Goal: Navigation & Orientation: Find specific page/section

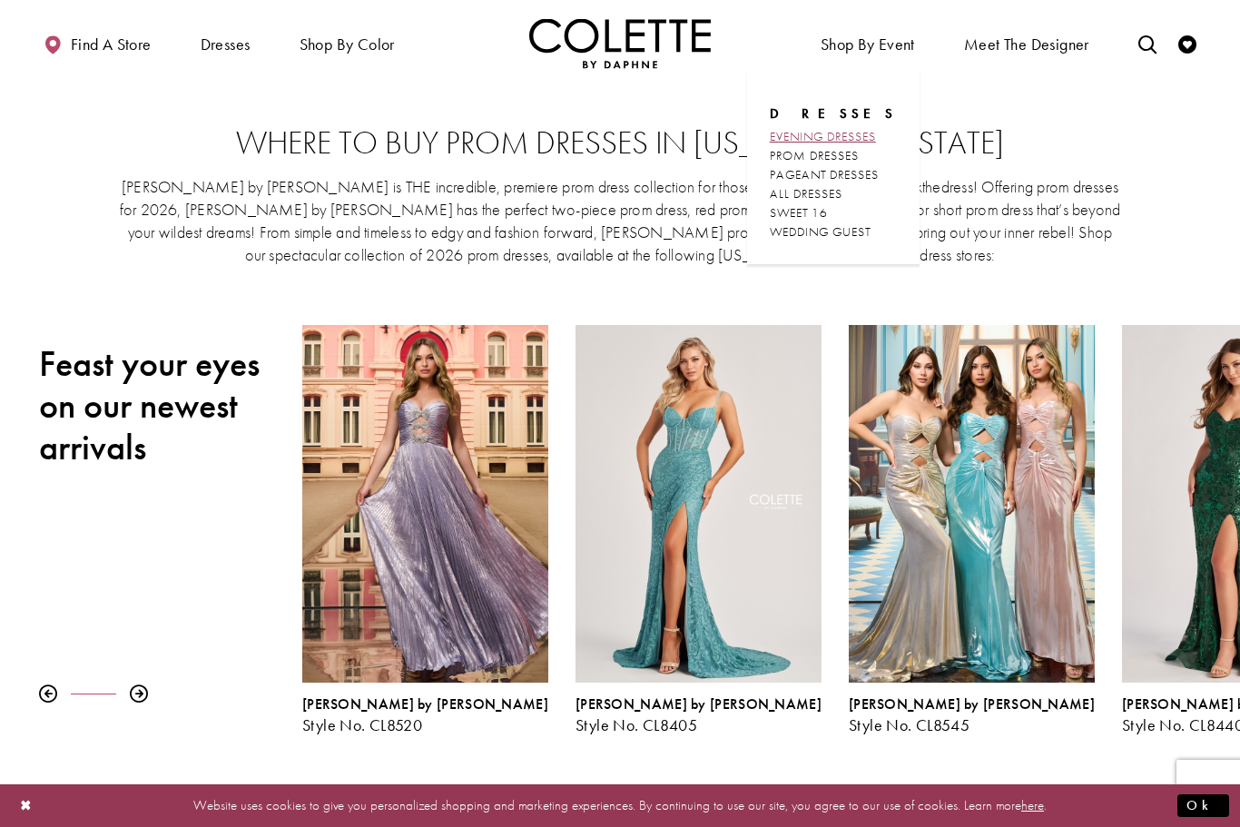
click at [864, 141] on span "EVENING DRESSES" at bounding box center [823, 136] width 106 height 16
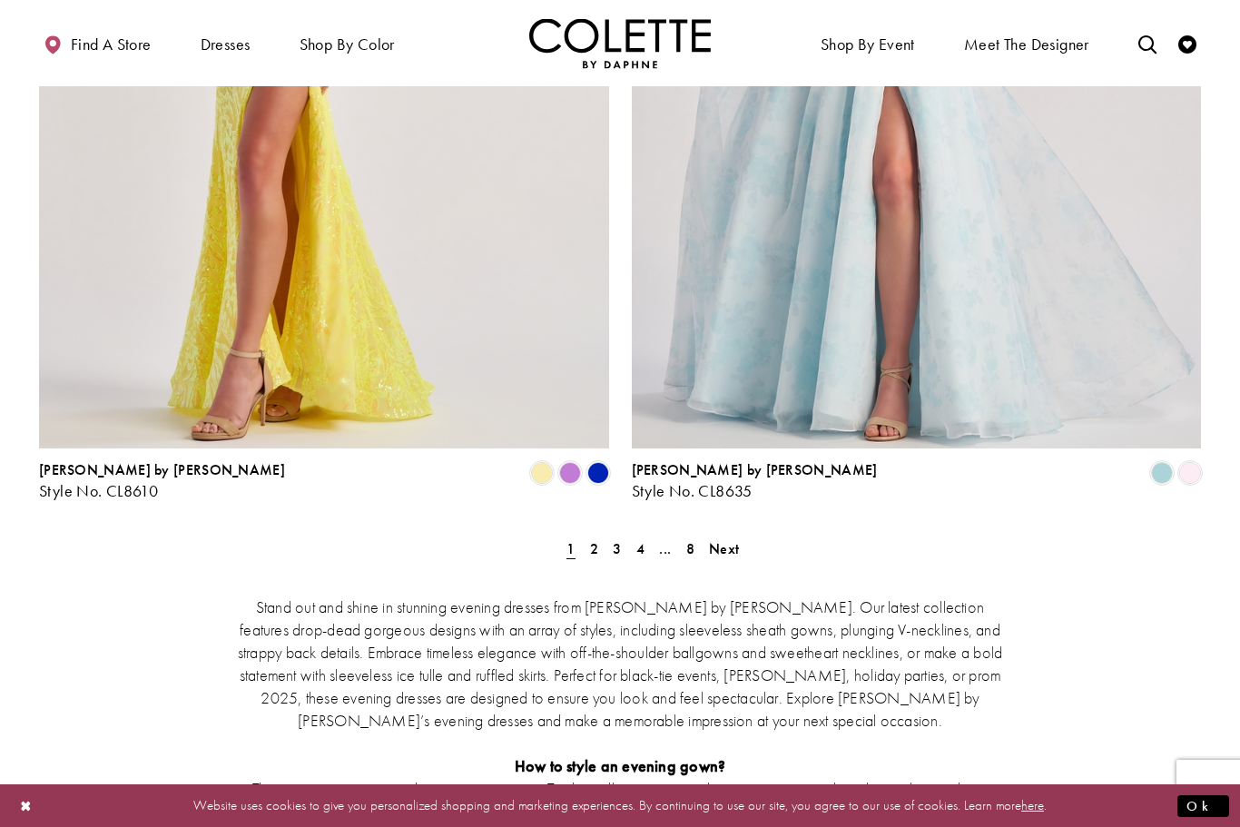
scroll to position [3234, 0]
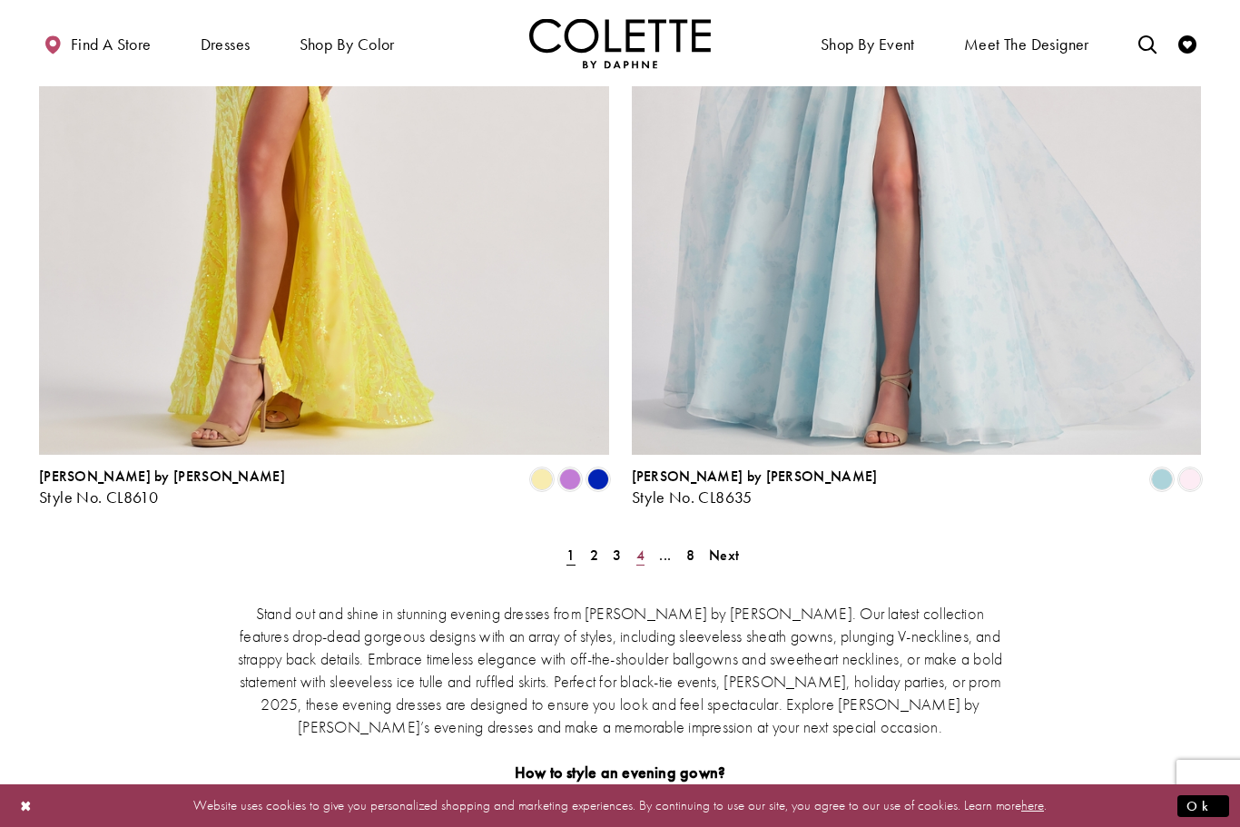
click at [648, 542] on link "4" at bounding box center [640, 555] width 19 height 26
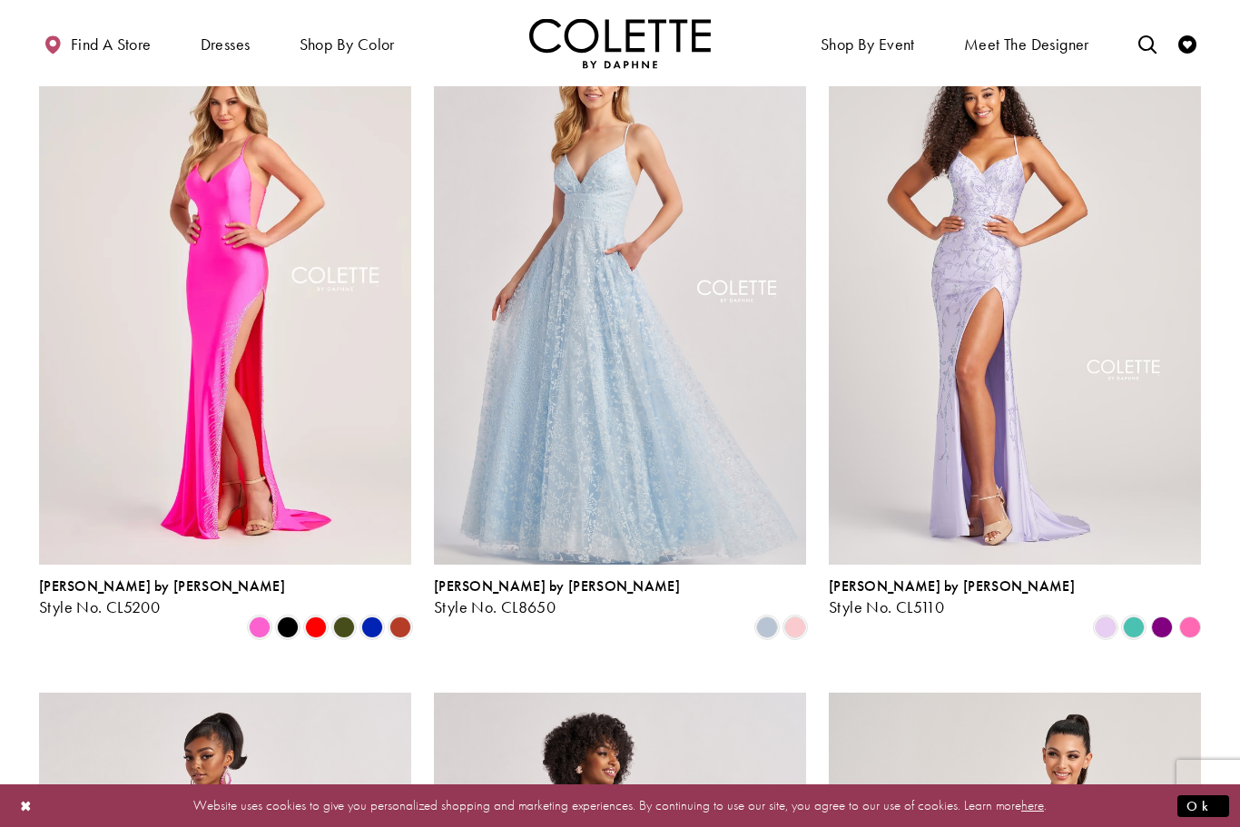
scroll to position [151, 0]
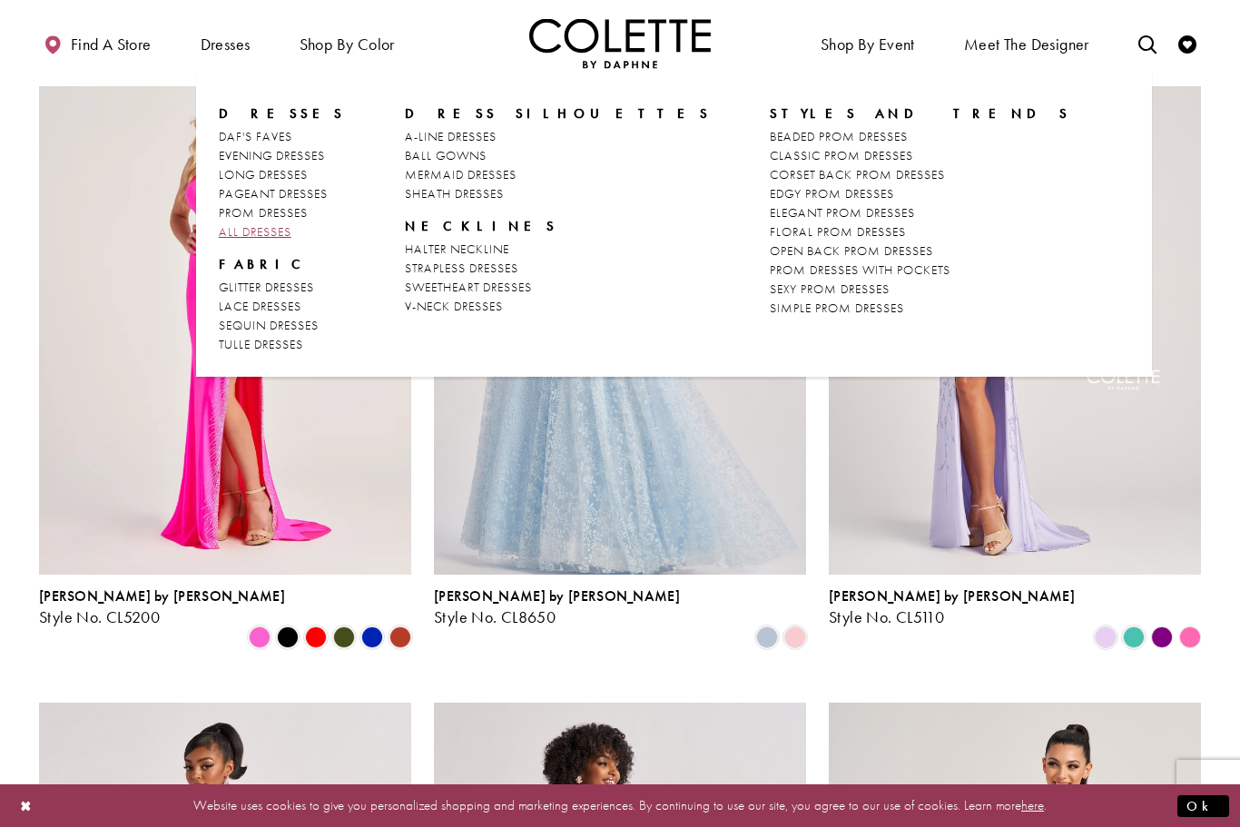
click at [267, 239] on span "ALL DRESSES" at bounding box center [255, 231] width 73 height 16
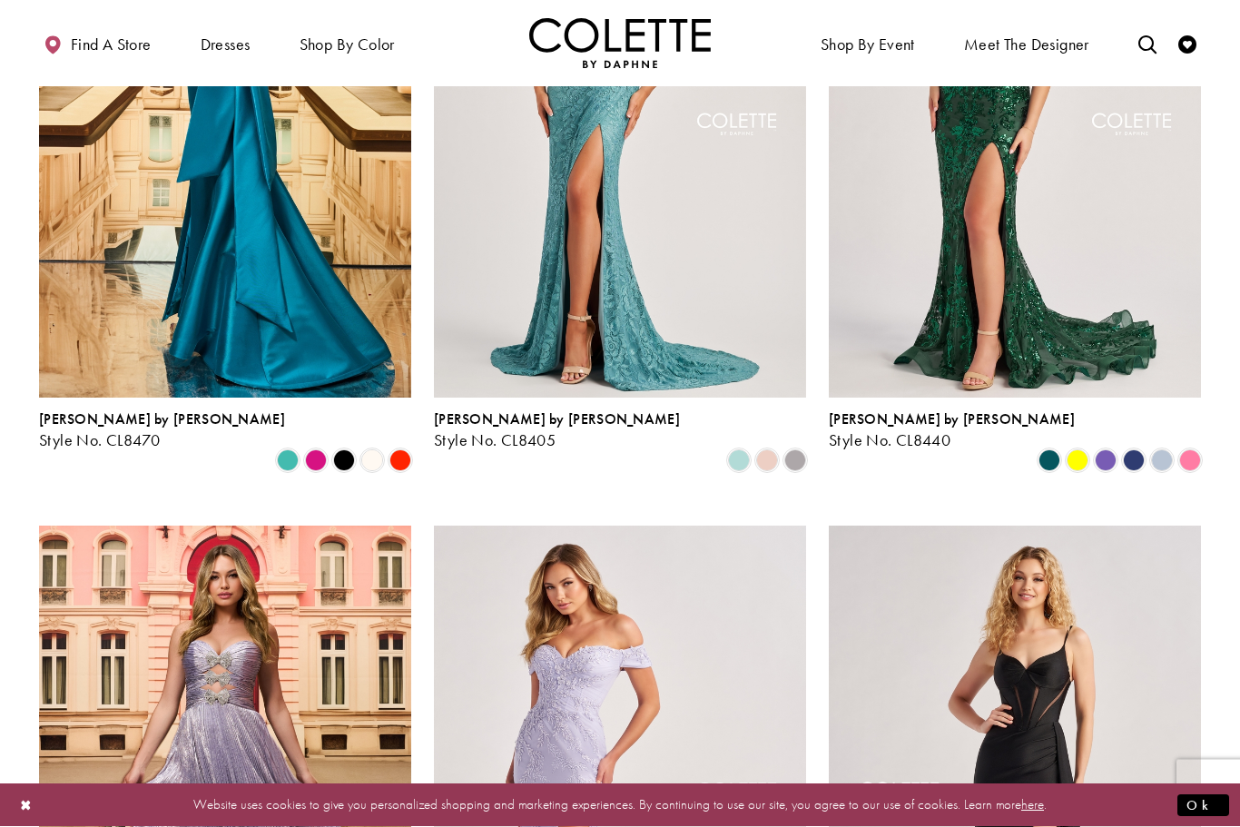
scroll to position [235, 0]
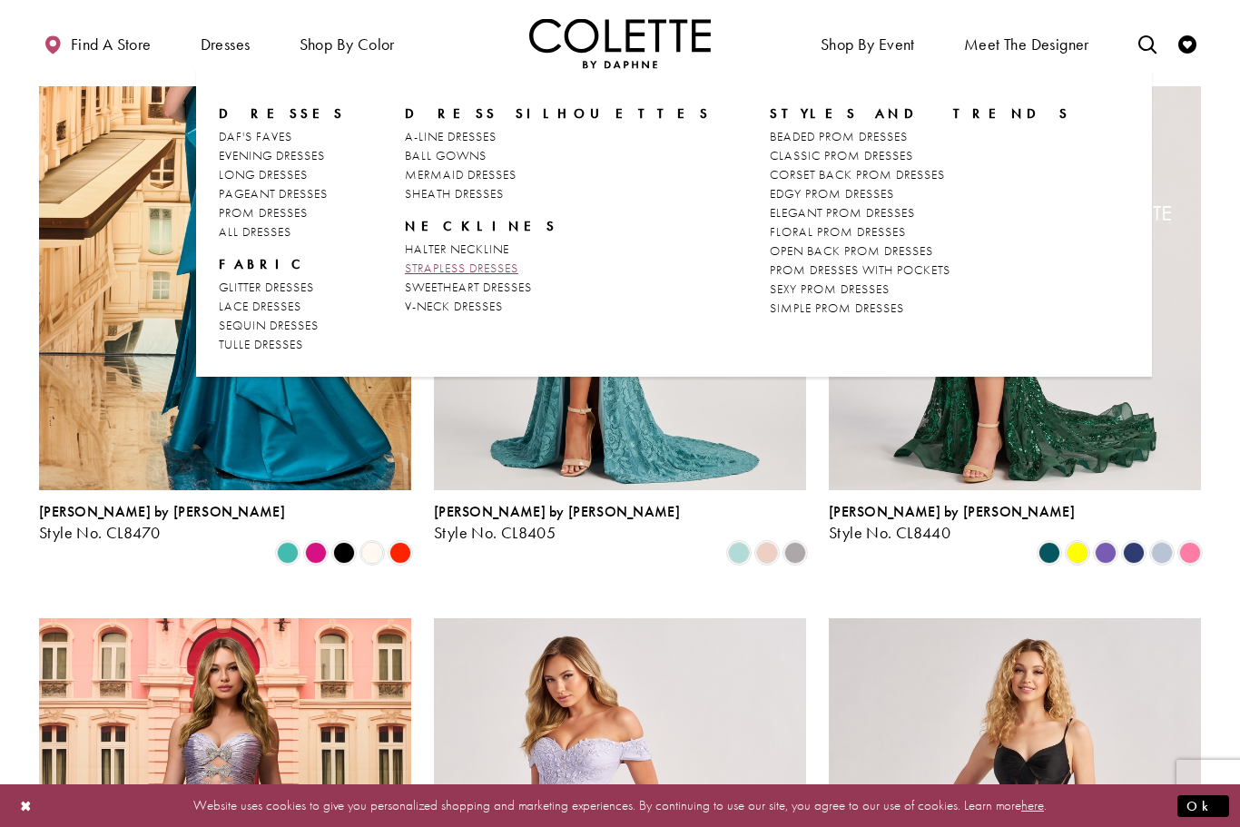
click at [458, 273] on span "STRAPLESS DRESSES" at bounding box center [461, 268] width 113 height 16
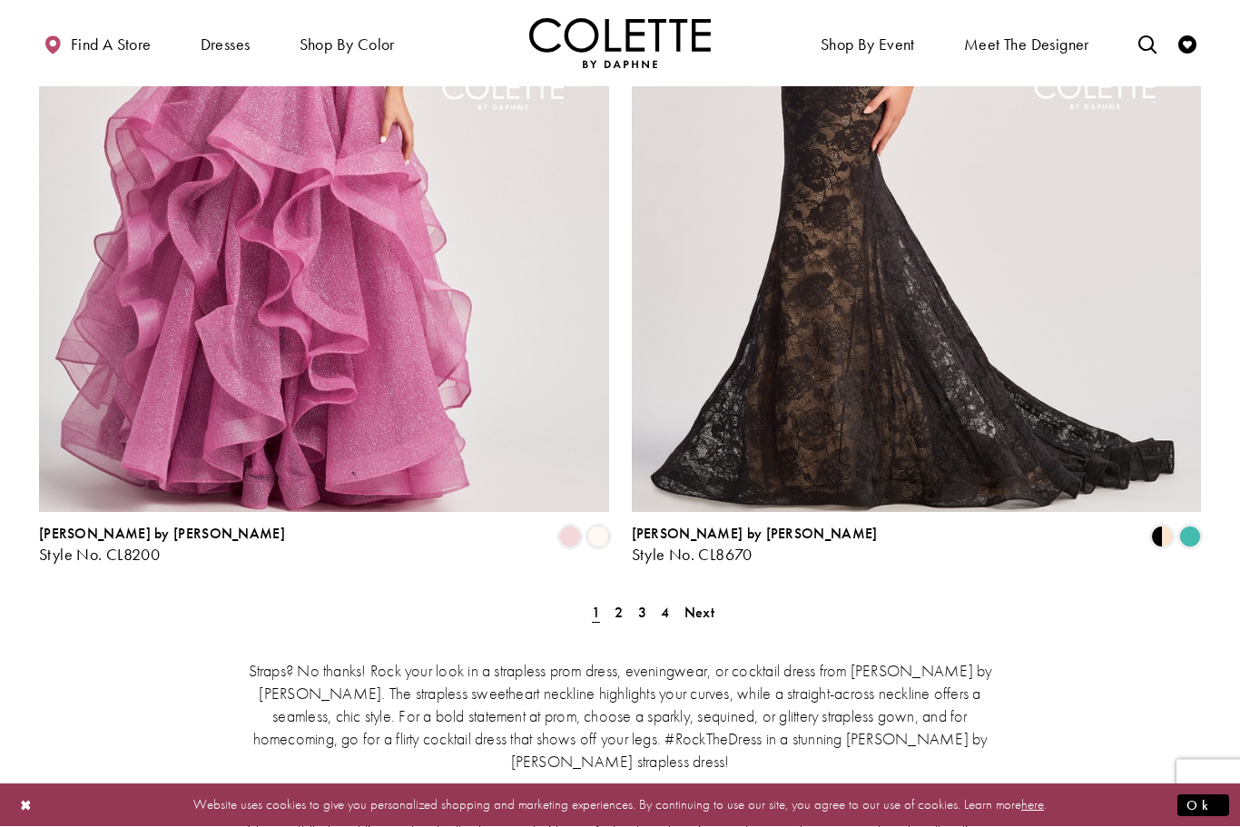
scroll to position [3179, 0]
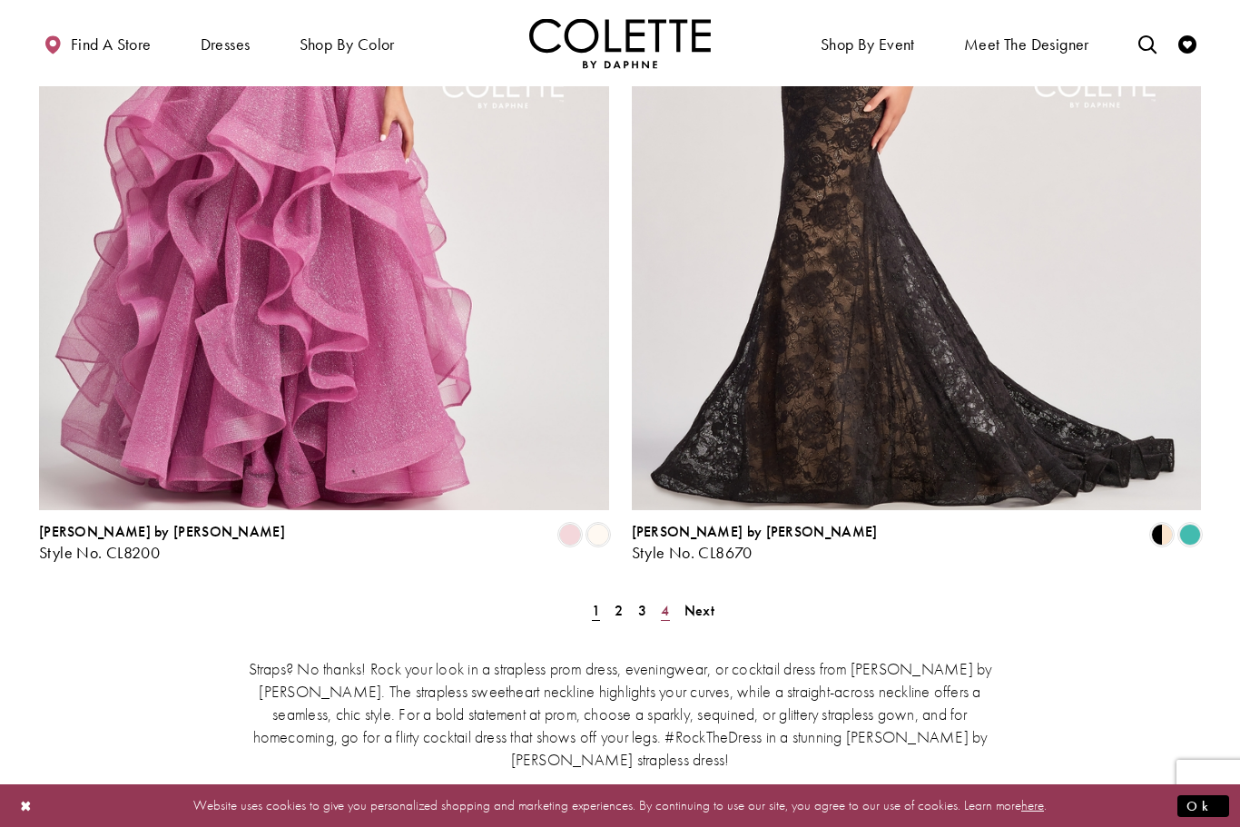
click at [659, 597] on link "4" at bounding box center [664, 610] width 19 height 26
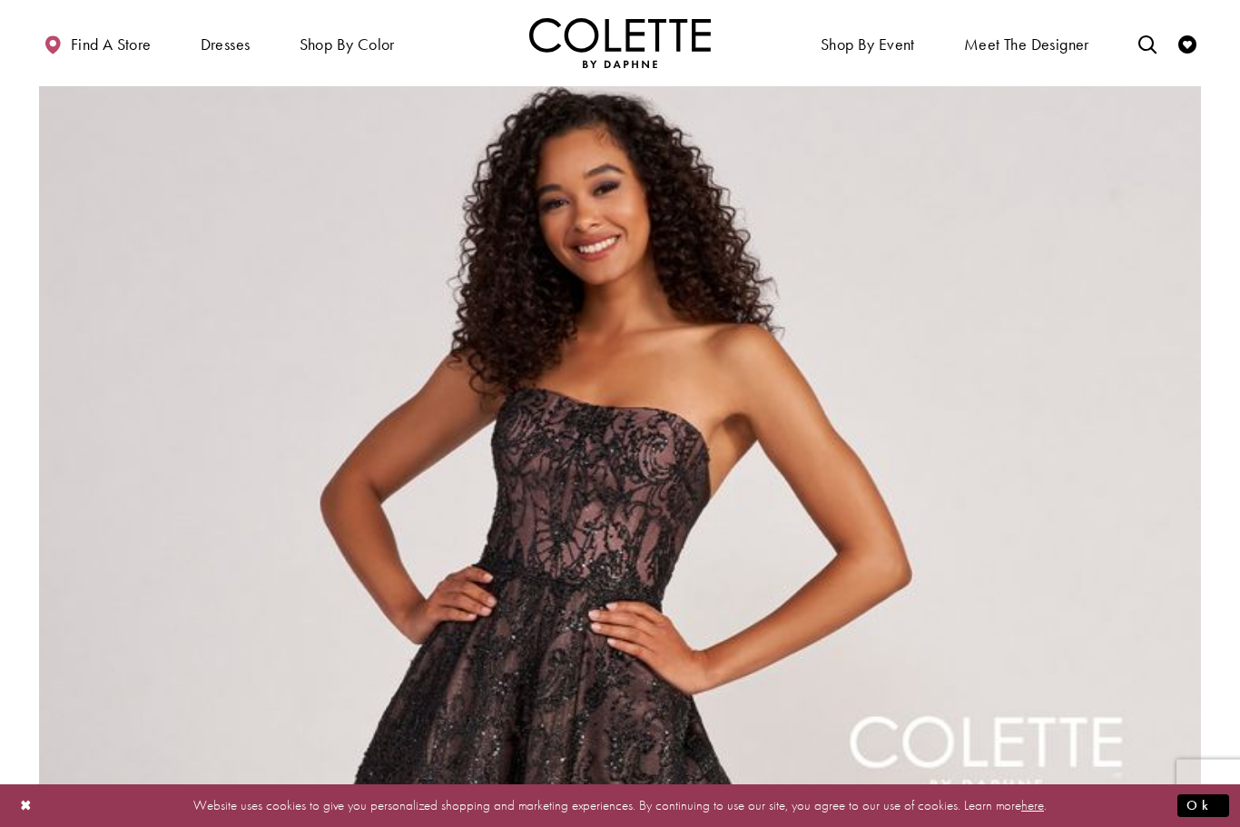
scroll to position [2189, 0]
